Goal: Complete application form: Complete application form

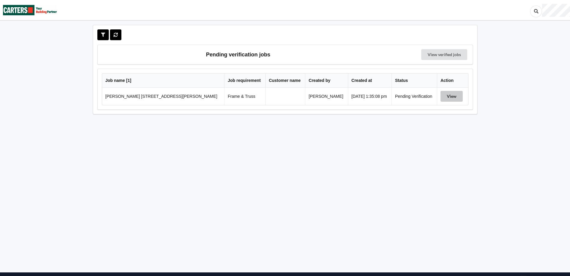
click at [442, 96] on button "View" at bounding box center [451, 96] width 22 height 11
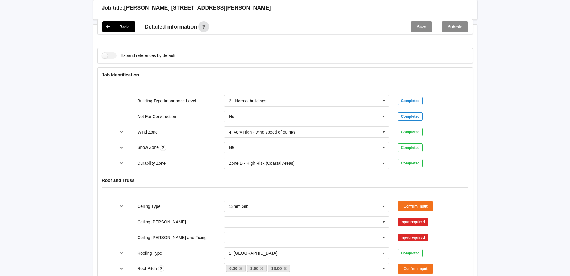
scroll to position [240, 0]
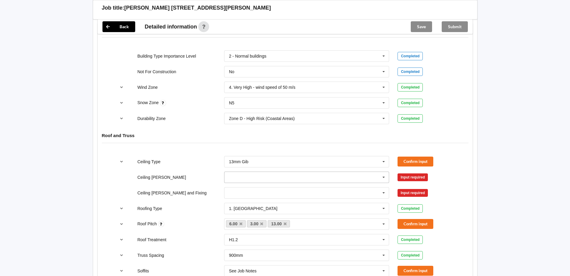
click at [254, 180] on input "text" at bounding box center [307, 177] width 165 height 11
click at [247, 213] on div "600mm" at bounding box center [306, 210] width 165 height 11
click at [246, 196] on input "text" at bounding box center [307, 193] width 165 height 11
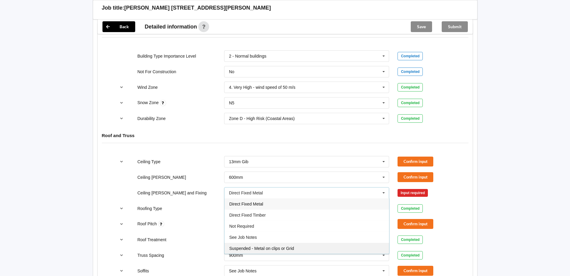
click at [254, 245] on div "Suspended - Metal on clips or Grid" at bounding box center [306, 248] width 165 height 11
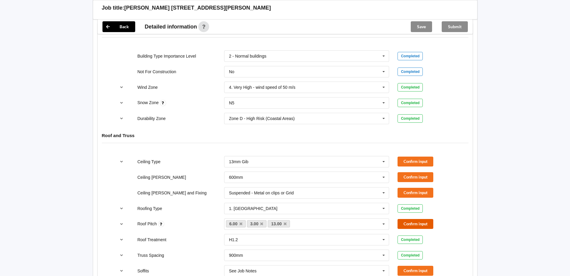
drag, startPoint x: 409, startPoint y: 222, endPoint x: 412, endPoint y: 205, distance: 16.7
click at [411, 217] on div "Roof Pitch 6.00 3.00 13.00 None Confirm input" at bounding box center [284, 224] width 347 height 20
click at [415, 190] on button "Confirm input" at bounding box center [415, 193] width 36 height 10
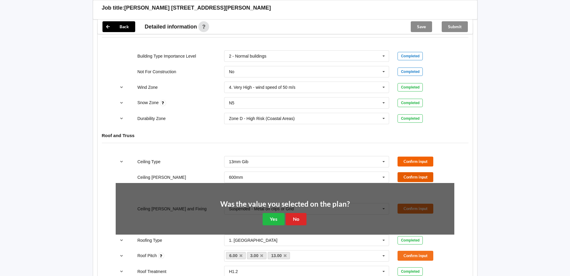
drag, startPoint x: 416, startPoint y: 176, endPoint x: 413, endPoint y: 160, distance: 17.0
click at [416, 175] on button "Confirm input" at bounding box center [415, 177] width 36 height 10
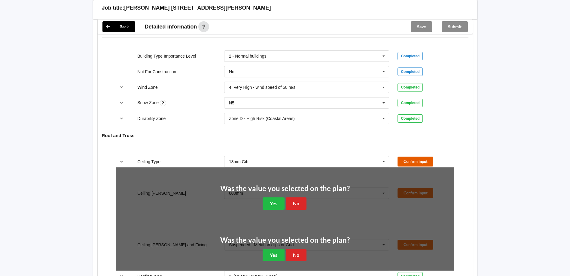
click at [413, 160] on button "Confirm input" at bounding box center [415, 162] width 36 height 10
click at [292, 200] on button "No" at bounding box center [296, 204] width 21 height 12
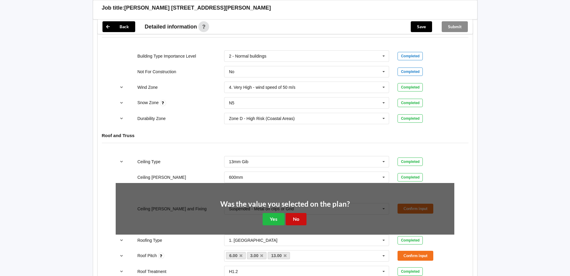
click at [296, 217] on button "No" at bounding box center [296, 219] width 21 height 12
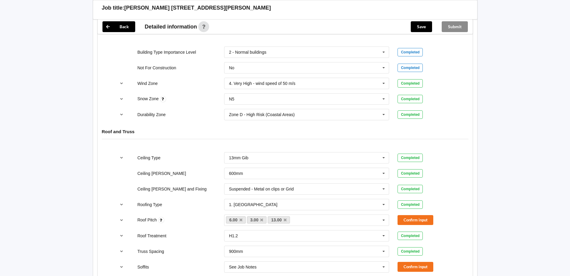
scroll to position [300, 0]
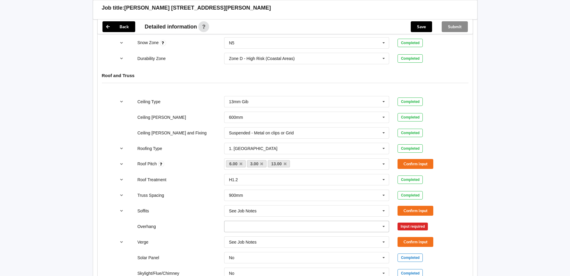
click at [292, 226] on input "text" at bounding box center [307, 226] width 165 height 11
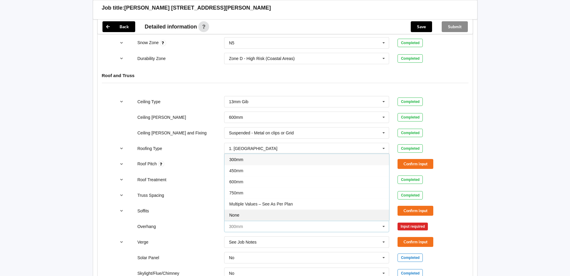
scroll to position [11, 0]
click at [284, 210] on div "See Job Notes" at bounding box center [306, 215] width 165 height 11
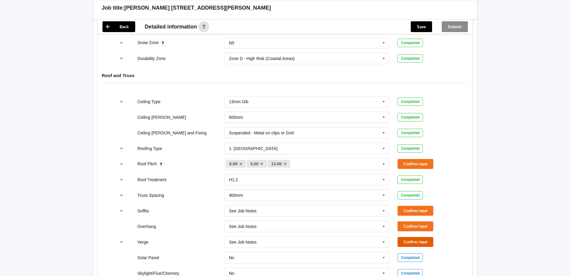
click at [415, 239] on button "Confirm input" at bounding box center [415, 242] width 36 height 10
click at [409, 209] on button "Confirm input" at bounding box center [415, 211] width 36 height 10
click at [410, 225] on button "Confirm input" at bounding box center [415, 227] width 36 height 10
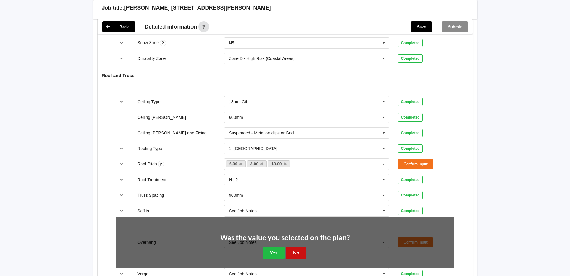
click at [294, 247] on button "No" at bounding box center [296, 253] width 21 height 12
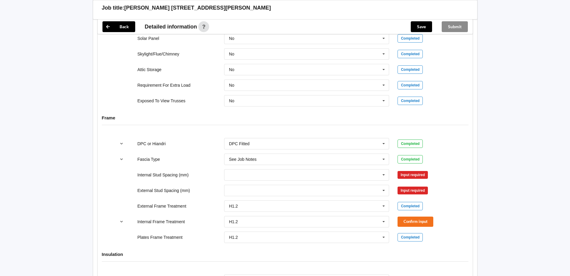
scroll to position [541, 0]
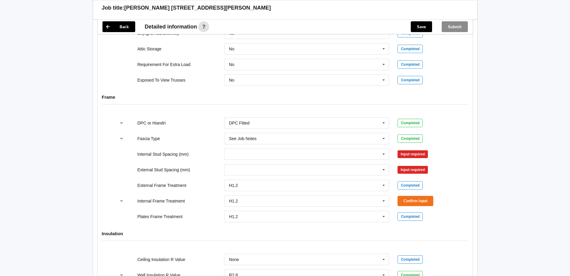
click at [260, 148] on div "300 400 450 500 600 Multiple Values – See As Per Plan None See Job Notes" at bounding box center [307, 154] width 174 height 20
click at [257, 152] on input "text" at bounding box center [307, 154] width 165 height 11
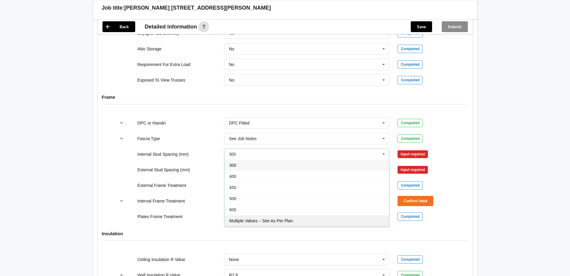
click at [254, 218] on div "Multiple Values – See As Per Plan" at bounding box center [306, 220] width 165 height 11
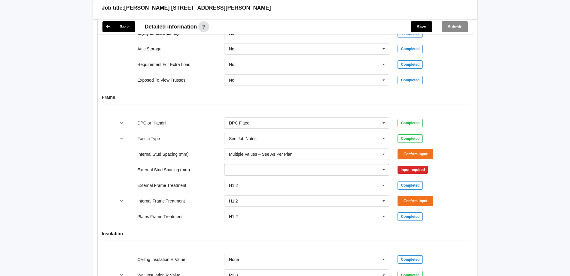
click at [254, 169] on input "text" at bounding box center [307, 170] width 165 height 11
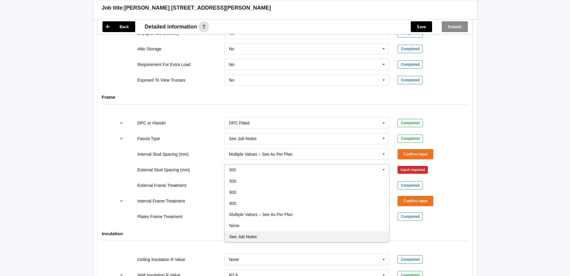
click at [259, 233] on div "See Job Notes" at bounding box center [306, 236] width 165 height 11
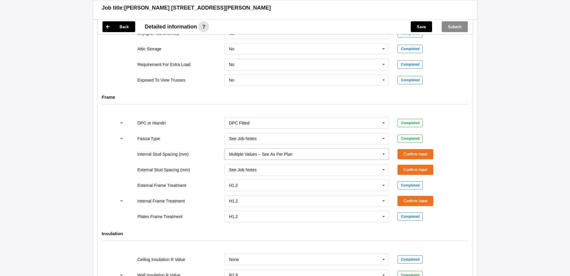
click at [262, 156] on div "Multiple Values – See As Per Plan" at bounding box center [260, 154] width 63 height 4
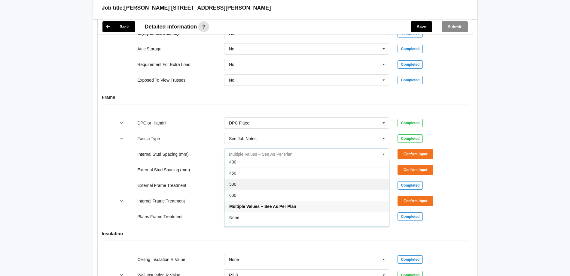
scroll to position [22, 0]
drag, startPoint x: 256, startPoint y: 220, endPoint x: 301, endPoint y: 199, distance: 50.1
click at [258, 219] on div "See Job Notes" at bounding box center [306, 221] width 165 height 11
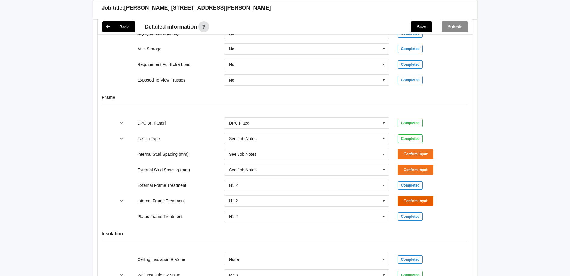
click at [408, 200] on button "Confirm input" at bounding box center [415, 201] width 36 height 10
click at [406, 171] on button "Confirm input" at bounding box center [415, 170] width 36 height 10
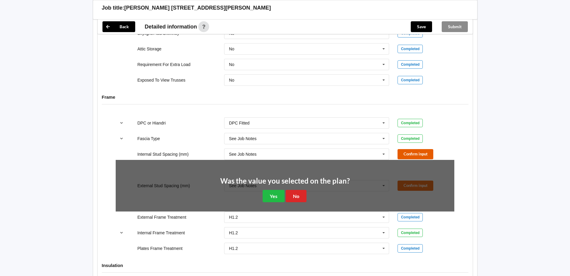
click at [406, 159] on button "Confirm input" at bounding box center [415, 154] width 36 height 10
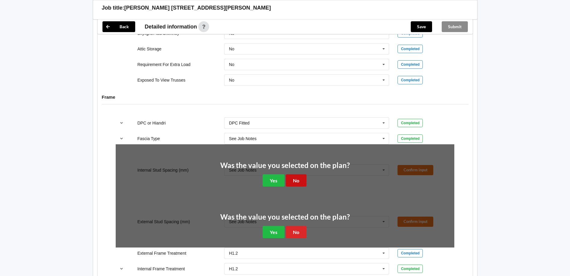
click at [303, 181] on button "No" at bounding box center [296, 181] width 21 height 12
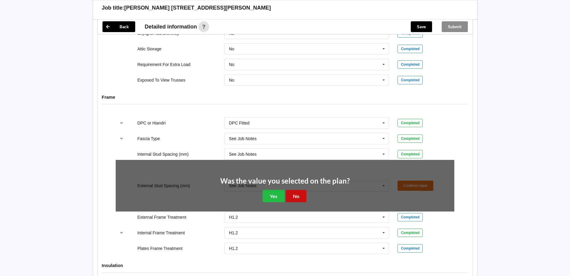
click at [296, 191] on button "No" at bounding box center [296, 196] width 21 height 12
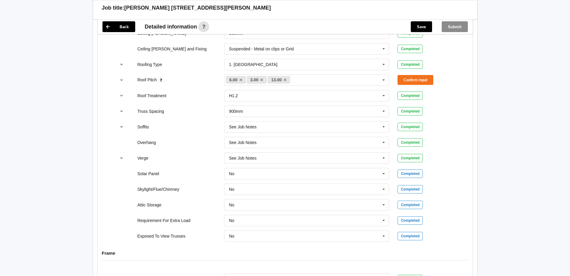
scroll to position [333, 0]
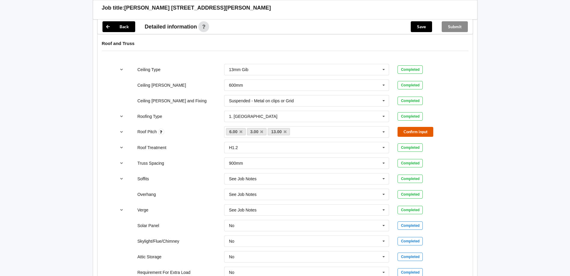
click at [414, 130] on button "Confirm input" at bounding box center [415, 132] width 36 height 10
click at [427, 28] on button "Save" at bounding box center [421, 26] width 21 height 11
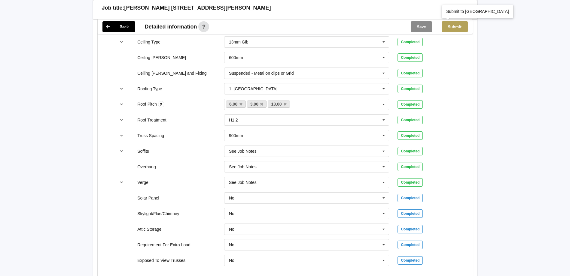
click at [459, 29] on button "Submit" at bounding box center [455, 26] width 26 height 11
